Goal: Transaction & Acquisition: Book appointment/travel/reservation

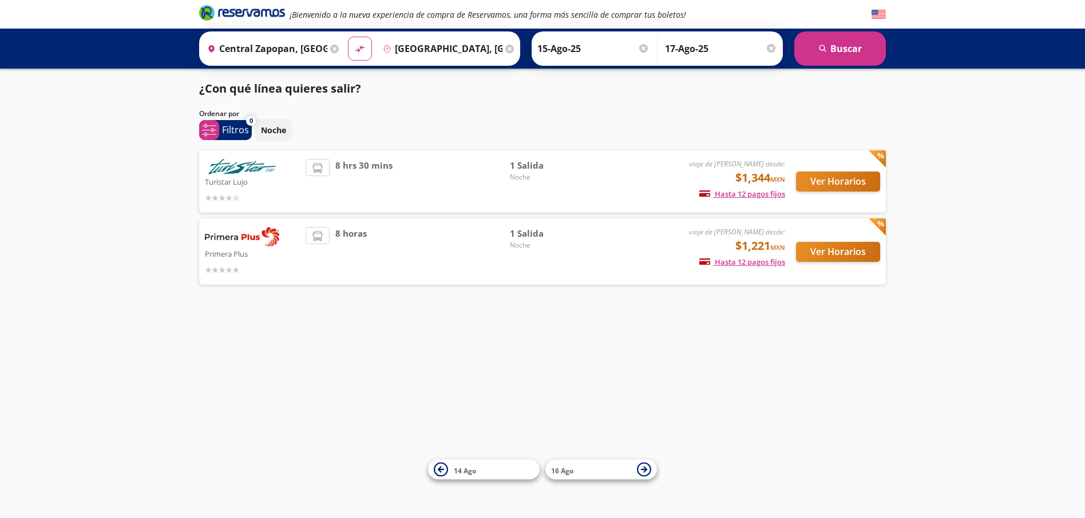
click at [222, 177] on p "Turistar Lujo" at bounding box center [252, 182] width 95 height 14
click at [829, 179] on button "Ver Horarios" at bounding box center [838, 182] width 84 height 20
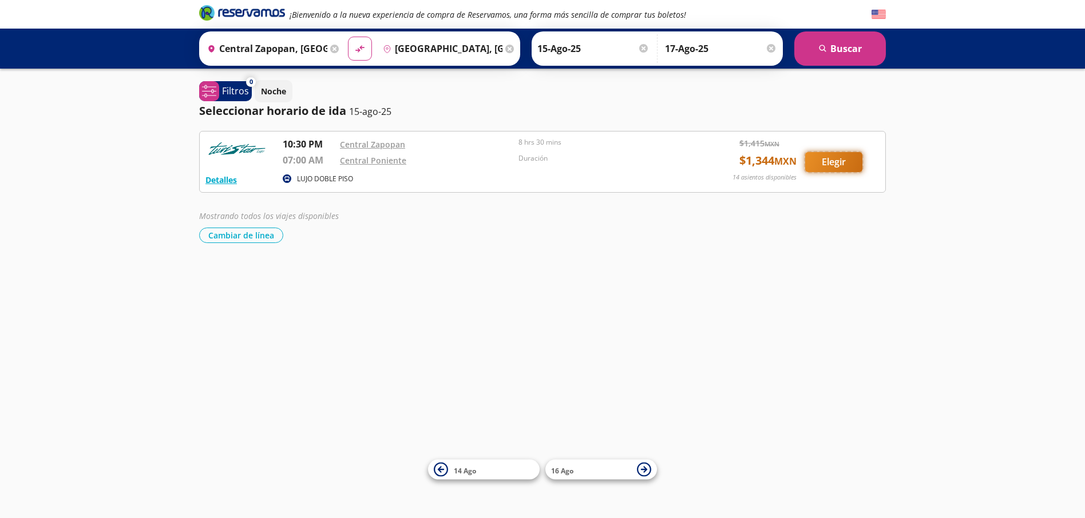
click at [838, 161] on button "Elegir" at bounding box center [833, 162] width 57 height 20
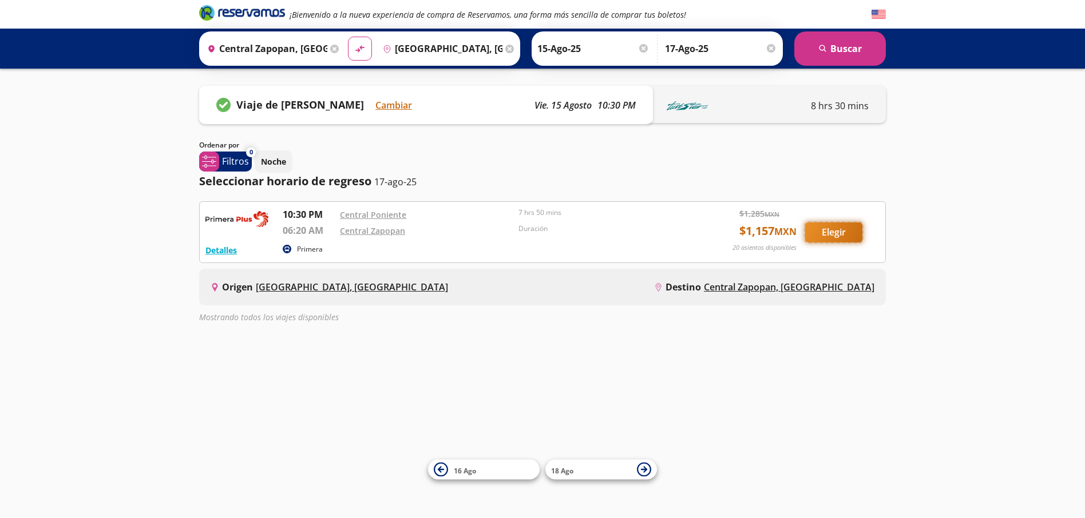
click at [832, 236] on button "Elegir" at bounding box center [833, 233] width 57 height 20
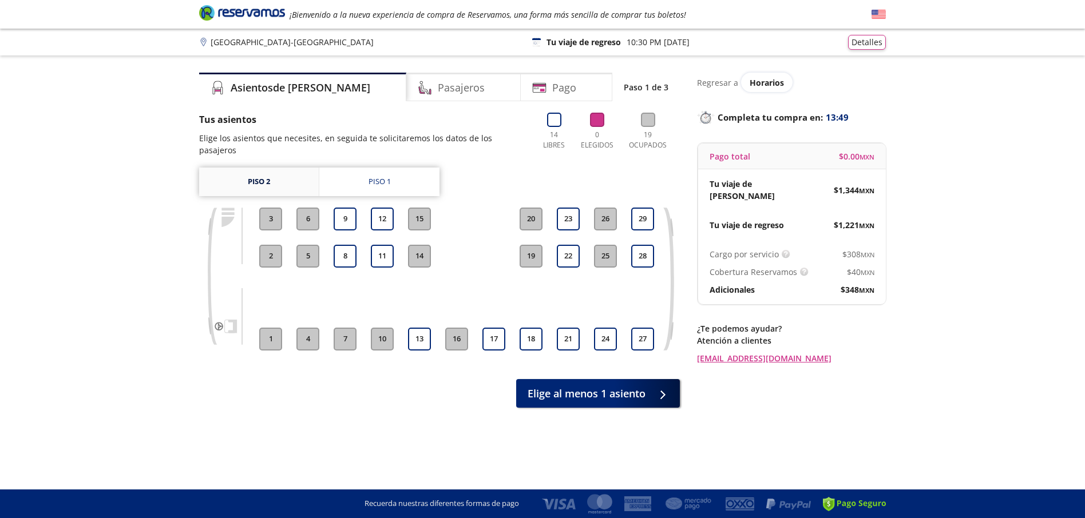
click at [295, 172] on link "Piso 2" at bounding box center [259, 182] width 120 height 29
click at [348, 213] on button "9" at bounding box center [345, 219] width 23 height 23
click at [343, 250] on button "8" at bounding box center [345, 256] width 23 height 23
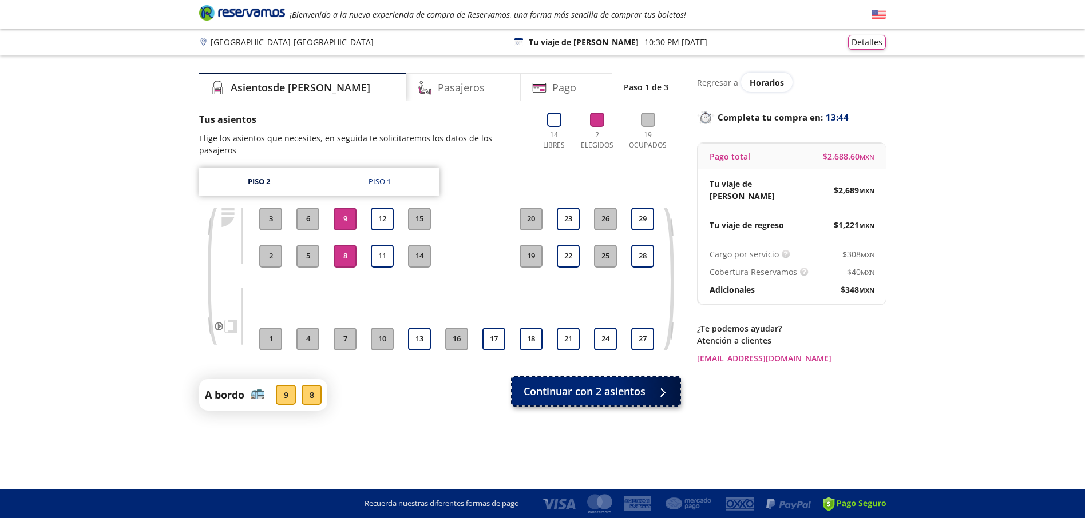
click at [585, 389] on button "Continuar con 2 asientos" at bounding box center [596, 391] width 168 height 29
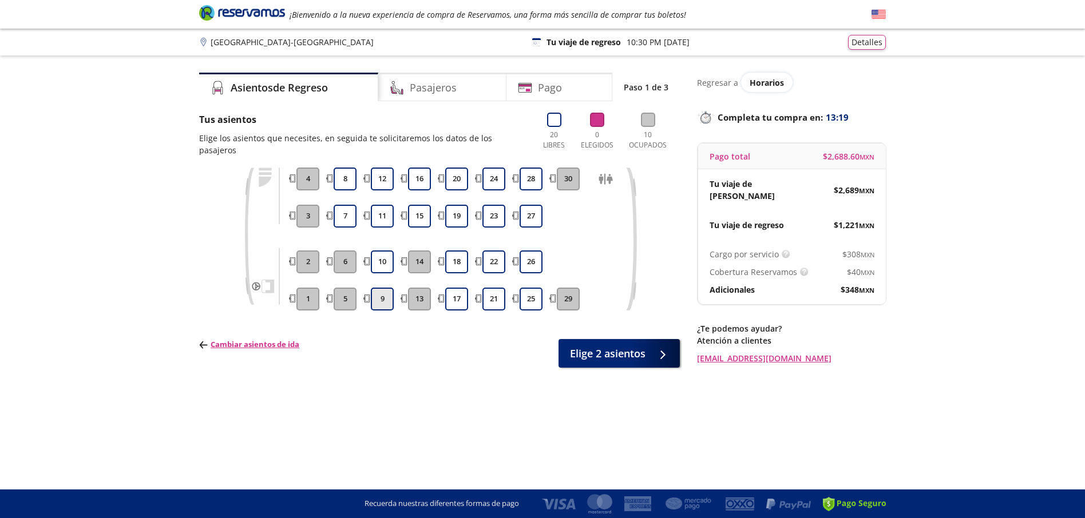
click at [385, 288] on button "9" at bounding box center [382, 299] width 23 height 23
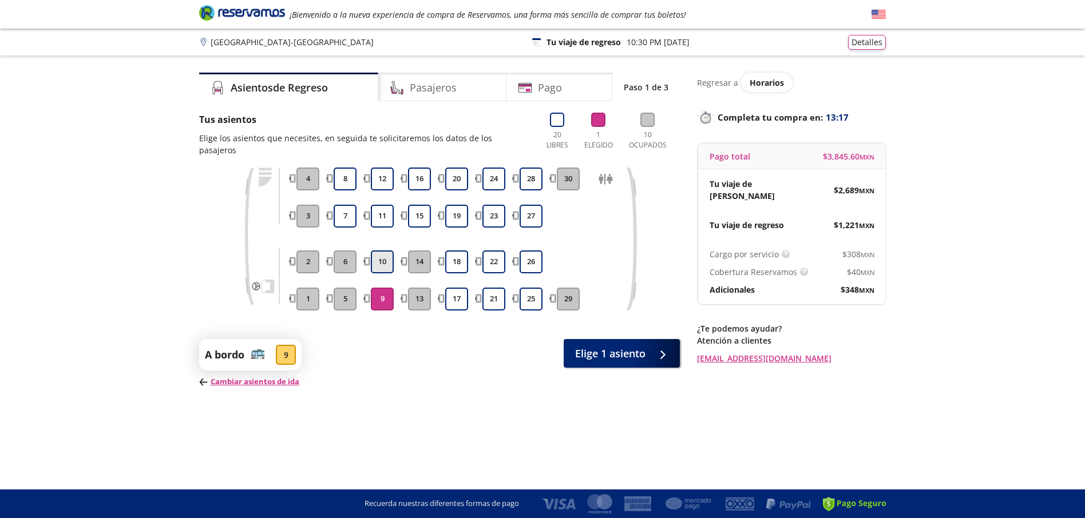
click at [376, 251] on button "10" at bounding box center [382, 262] width 23 height 23
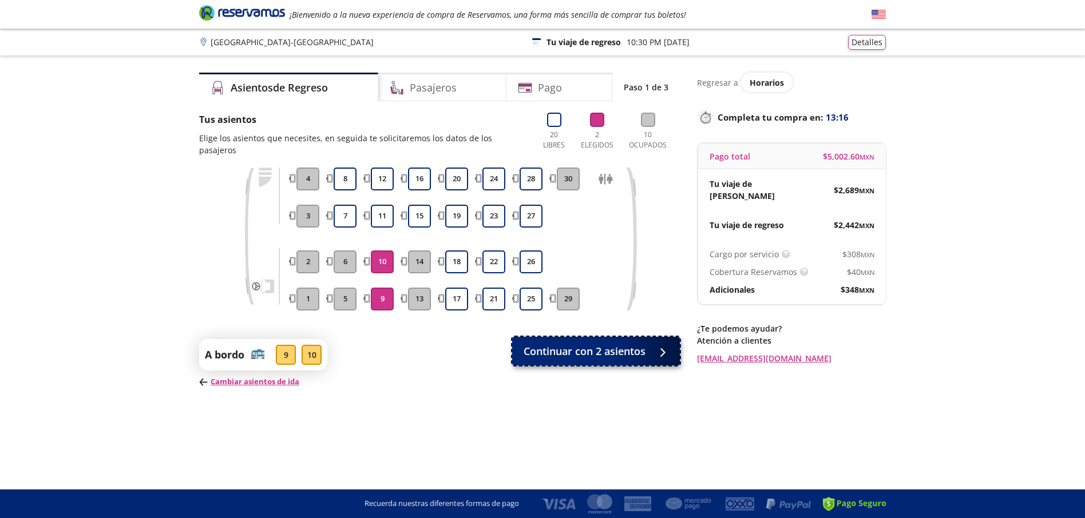
click at [605, 344] on span "Continuar con 2 asientos" at bounding box center [585, 351] width 122 height 15
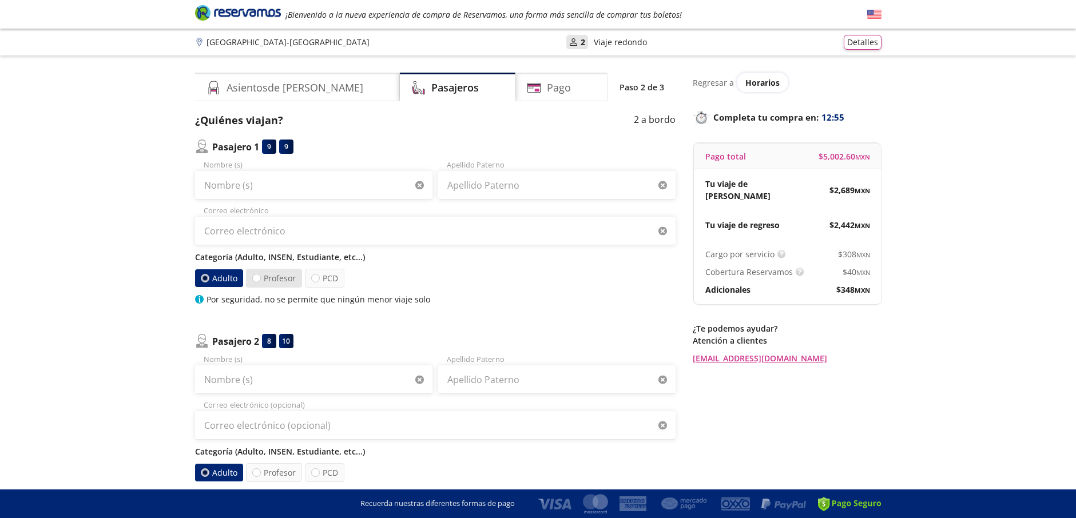
click at [292, 280] on label "Profesor" at bounding box center [274, 278] width 56 height 19
click at [260, 280] on input "Profesor" at bounding box center [256, 278] width 7 height 7
radio input "true"
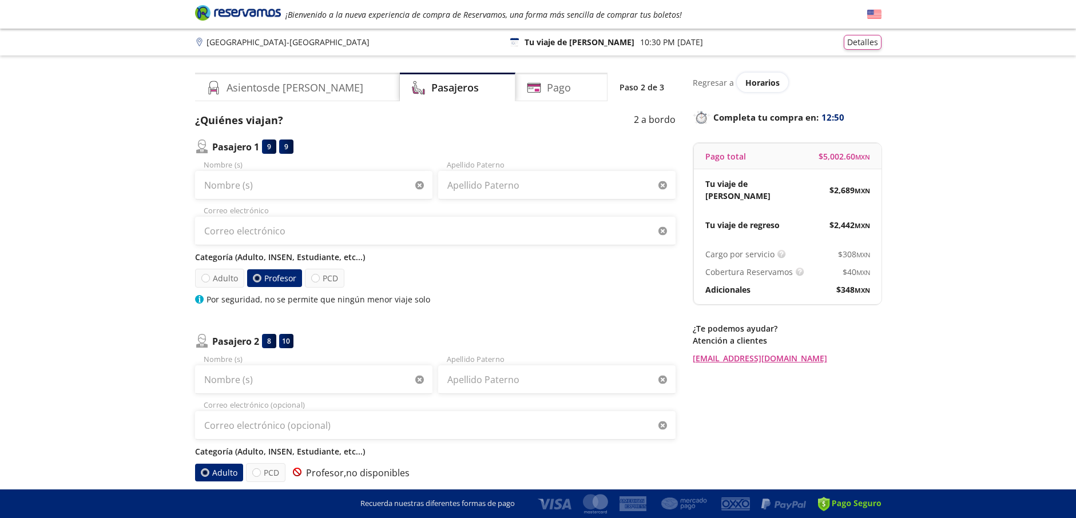
click at [292, 280] on label "Profesor" at bounding box center [274, 279] width 55 height 18
click at [260, 280] on input "Profesor" at bounding box center [256, 278] width 7 height 7
click at [222, 275] on label "Adulto" at bounding box center [219, 278] width 49 height 19
click at [209, 275] on input "Adulto" at bounding box center [205, 278] width 7 height 7
radio input "true"
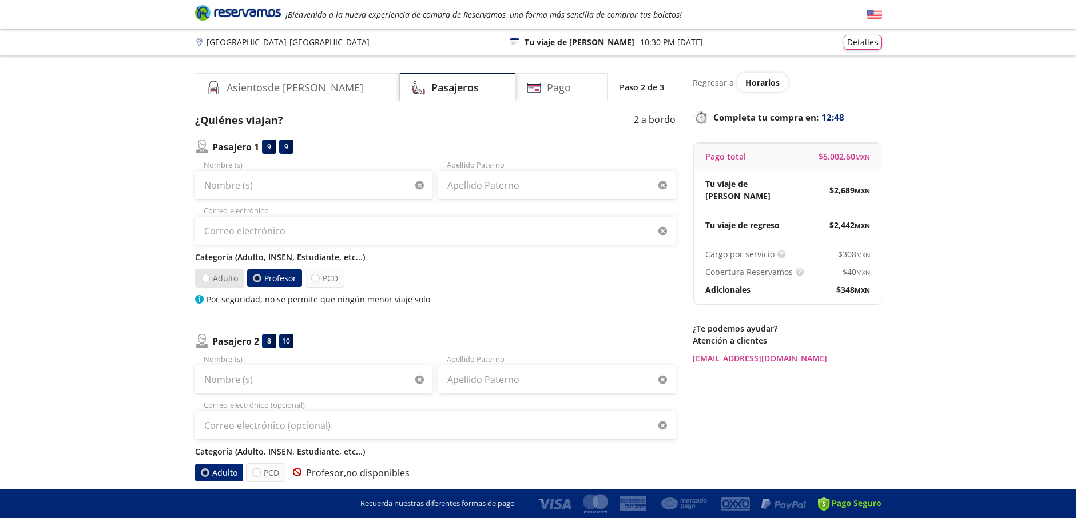
click at [222, 275] on label "Adulto" at bounding box center [219, 278] width 49 height 19
click at [209, 275] on input "Adulto" at bounding box center [205, 278] width 7 height 7
click at [222, 275] on label "Adulto" at bounding box center [219, 279] width 48 height 18
click at [209, 275] on input "Adulto" at bounding box center [204, 278] width 7 height 7
click at [253, 276] on div at bounding box center [256, 278] width 9 height 9
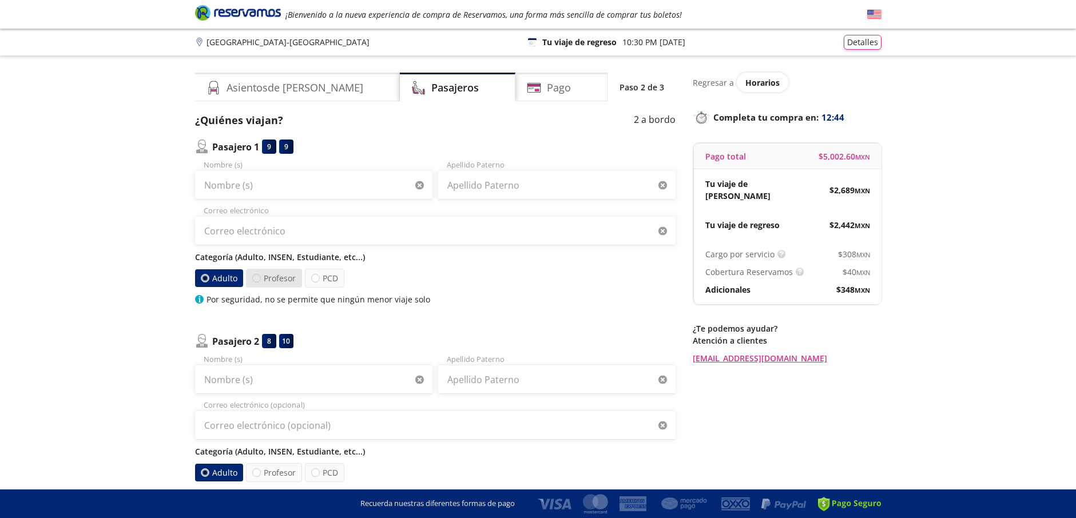
click at [253, 276] on input "Profesor" at bounding box center [255, 278] width 7 height 7
radio input "true"
radio input "false"
